Goal: Find specific page/section: Find specific page/section

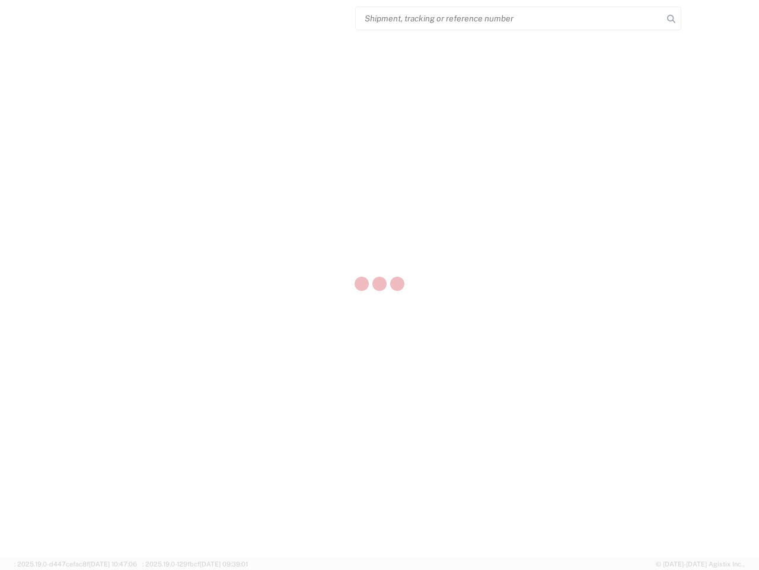
select select "US"
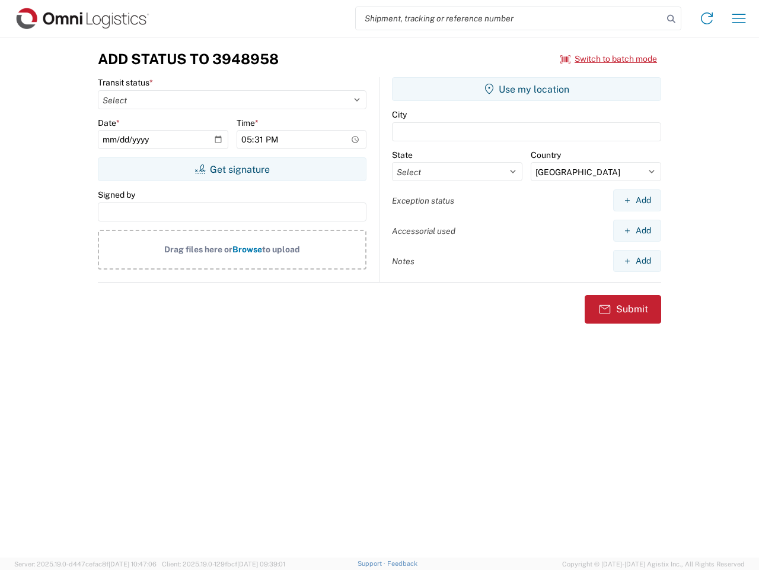
click at [510, 18] on input "search" at bounding box center [509, 18] width 307 height 23
click at [672, 19] on icon at bounding box center [671, 19] width 17 height 17
click at [707, 18] on icon at bounding box center [707, 18] width 19 height 19
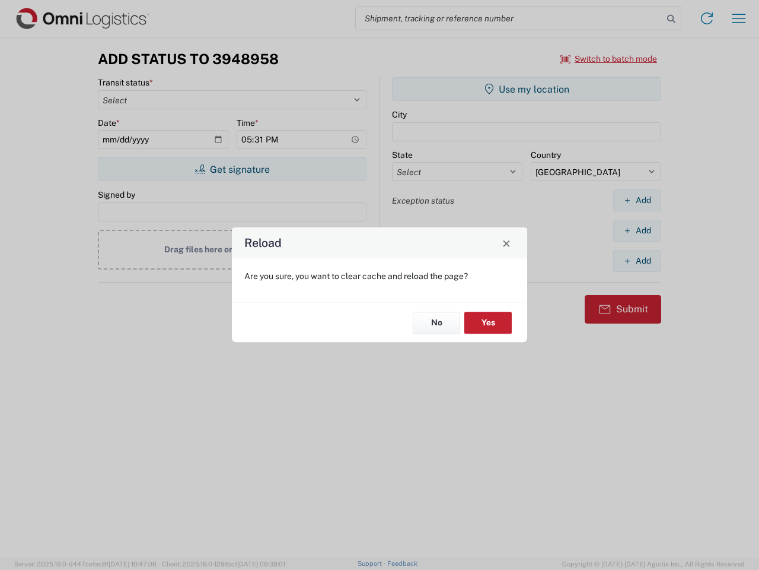
click at [739, 18] on div "Reload Are you sure, you want to clear cache and reload the page? No Yes" at bounding box center [379, 285] width 759 height 570
click at [609, 59] on div "Reload Are you sure, you want to clear cache and reload the page? No Yes" at bounding box center [379, 285] width 759 height 570
click at [232, 169] on div "Reload Are you sure, you want to clear cache and reload the page? No Yes" at bounding box center [379, 285] width 759 height 570
click at [527, 89] on div "Reload Are you sure, you want to clear cache and reload the page? No Yes" at bounding box center [379, 285] width 759 height 570
click at [637, 200] on div "Reload Are you sure, you want to clear cache and reload the page? No Yes" at bounding box center [379, 285] width 759 height 570
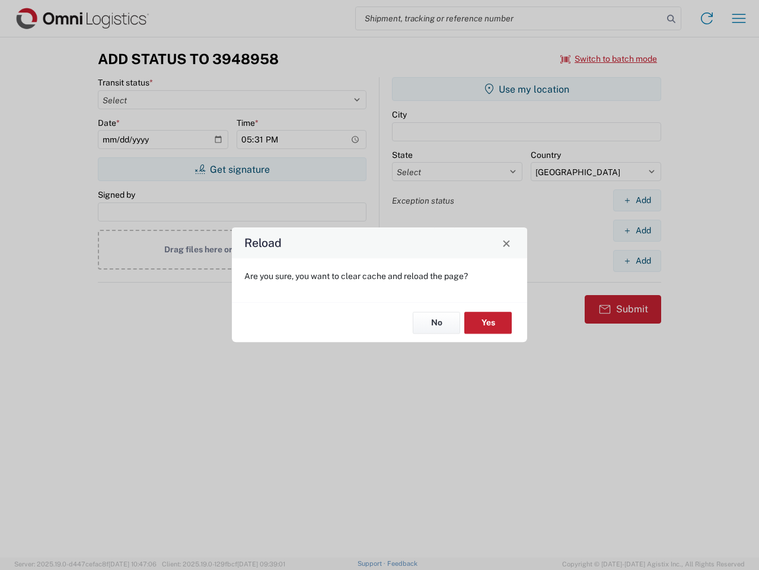
click at [637, 230] on div "Reload Are you sure, you want to clear cache and reload the page? No Yes" at bounding box center [379, 285] width 759 height 570
click at [637, 260] on div "Reload Are you sure, you want to clear cache and reload the page? No Yes" at bounding box center [379, 285] width 759 height 570
